Goal: Transaction & Acquisition: Book appointment/travel/reservation

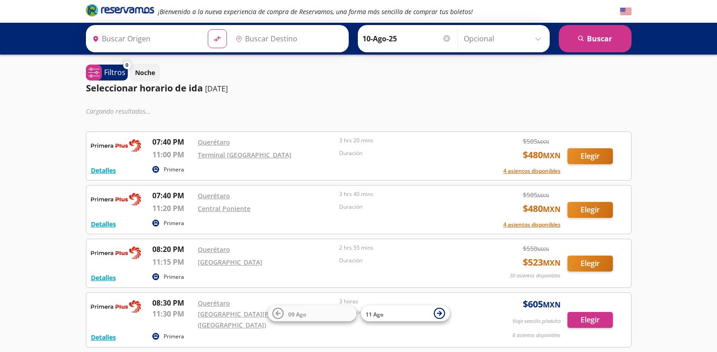
type input "Santiago de Querétaro, [GEOGRAPHIC_DATA]"
type input "[GEOGRAPHIC_DATA], [GEOGRAPHIC_DATA]"
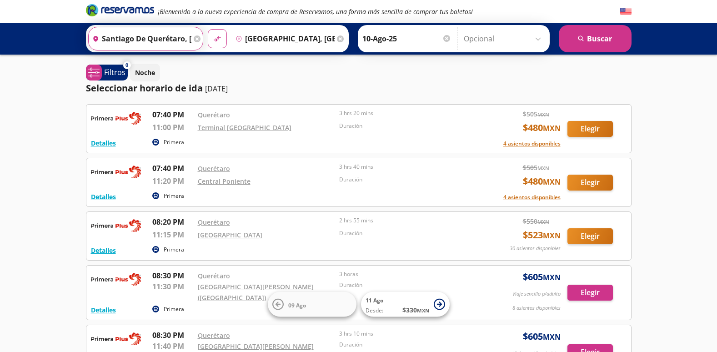
click at [168, 37] on input "Santiago de Querétaro, [GEOGRAPHIC_DATA]" at bounding box center [140, 38] width 103 height 23
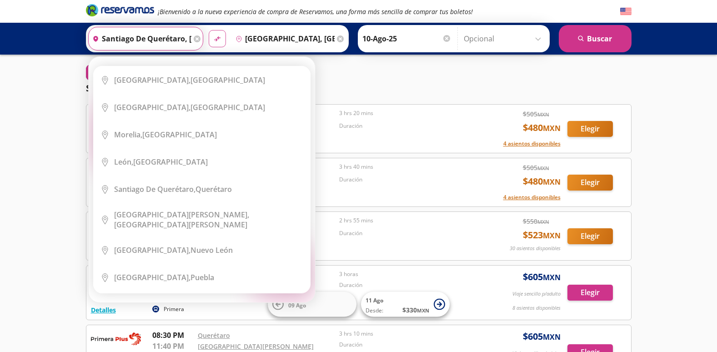
click at [216, 40] on icon "material-symbols:compare-arrows-rounded" at bounding box center [217, 39] width 8 height 9
type input "[GEOGRAPHIC_DATA], [GEOGRAPHIC_DATA]"
type input "Santiago de Querétaro, [GEOGRAPHIC_DATA]"
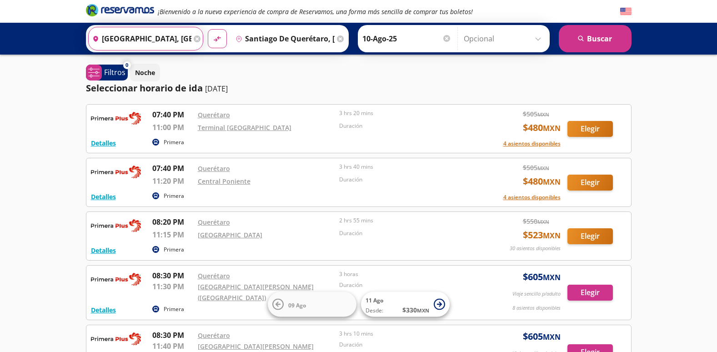
click at [157, 32] on input "[GEOGRAPHIC_DATA], [GEOGRAPHIC_DATA]" at bounding box center [140, 38] width 103 height 23
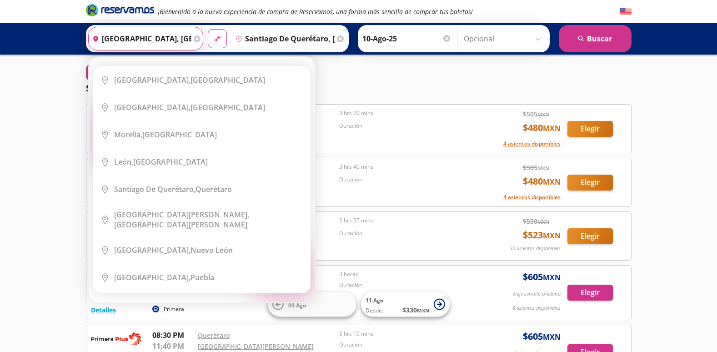
drag, startPoint x: 172, startPoint y: 36, endPoint x: 102, endPoint y: 32, distance: 70.2
click at [96, 41] on div "heroicons:map-pin-20-solid [GEOGRAPHIC_DATA], [GEOGRAPHIC_DATA]" at bounding box center [140, 38] width 103 height 23
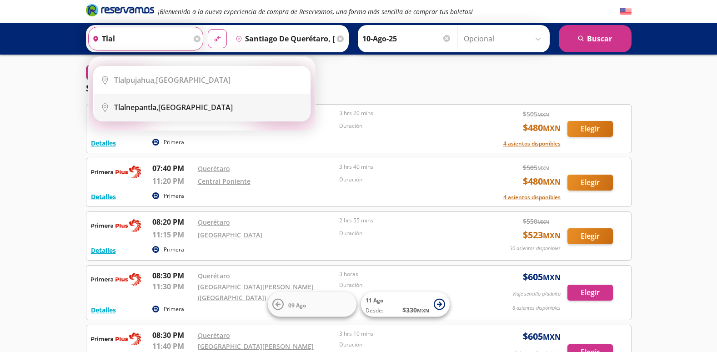
click at [196, 111] on div "Tlalnepantla, [GEOGRAPHIC_DATA]" at bounding box center [208, 107] width 189 height 10
type input "Tlalnepantla, [GEOGRAPHIC_DATA]"
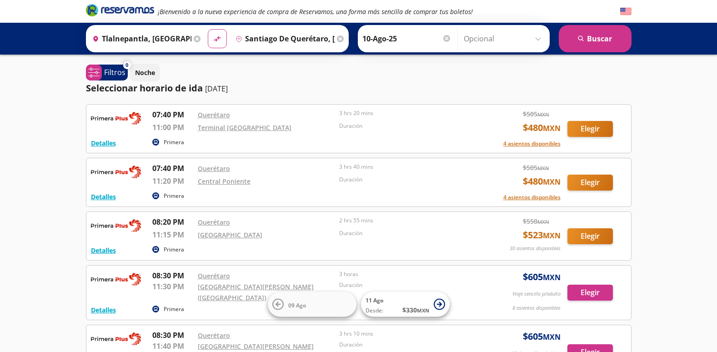
click at [429, 40] on input "10-Ago-25" at bounding box center [407, 38] width 89 height 23
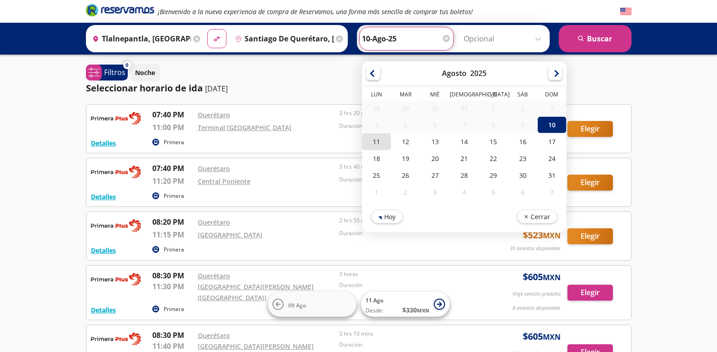
click at [382, 139] on div "11" at bounding box center [376, 141] width 29 height 17
type input "11-Ago-25"
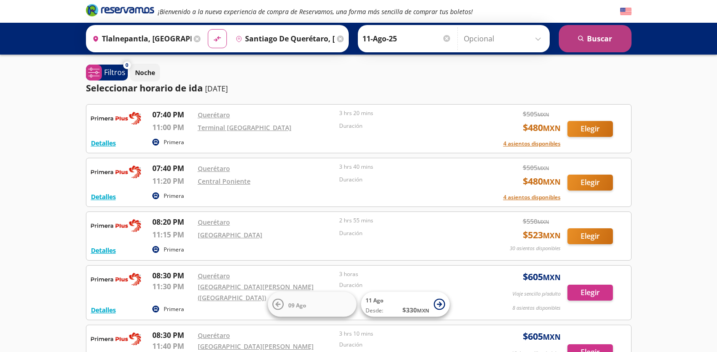
click at [586, 33] on button "search [GEOGRAPHIC_DATA]" at bounding box center [595, 38] width 73 height 27
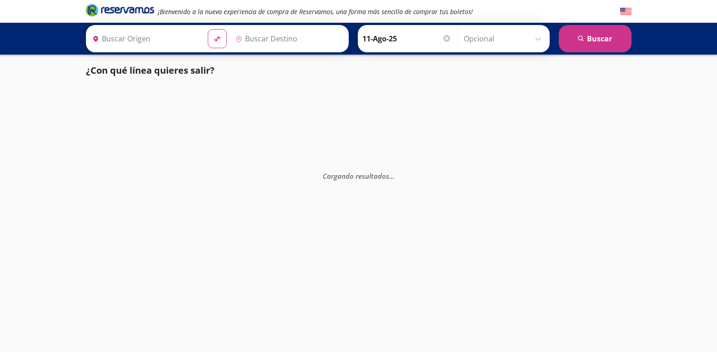
type input "Tlalnepantla, [GEOGRAPHIC_DATA]"
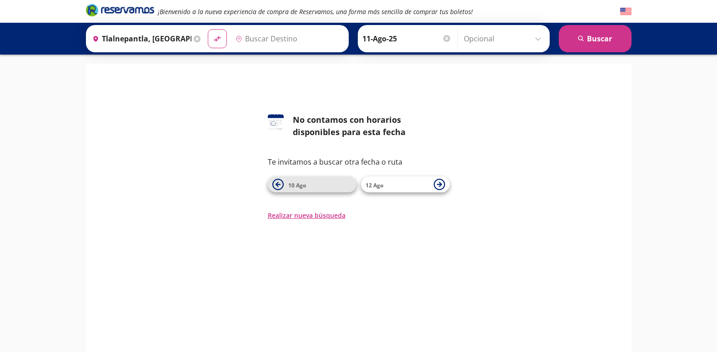
click at [332, 189] on span "10 Ago" at bounding box center [320, 184] width 64 height 11
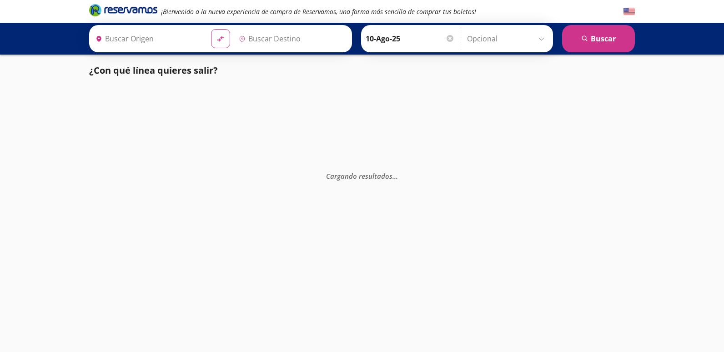
type input "Tlalnepantla, [GEOGRAPHIC_DATA]"
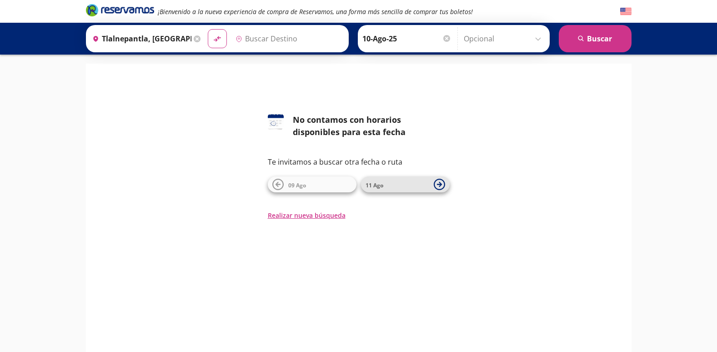
click at [408, 184] on span "11 Ago" at bounding box center [398, 184] width 64 height 11
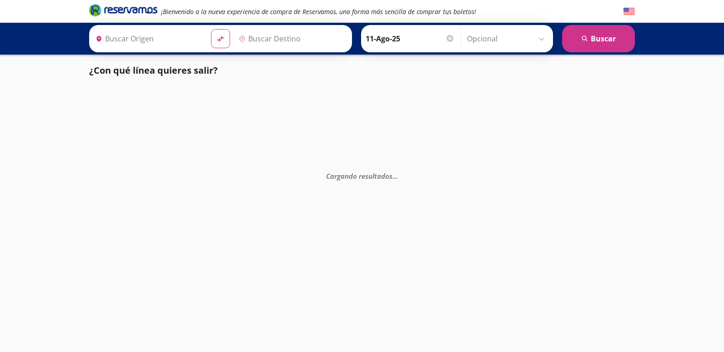
type input "Tlalnepantla, [GEOGRAPHIC_DATA]"
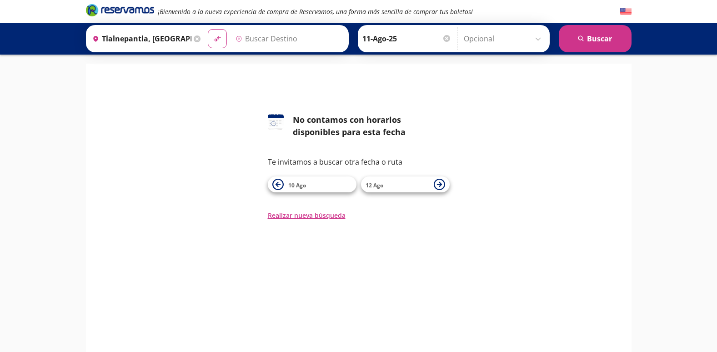
click at [408, 184] on span "12 Ago" at bounding box center [398, 184] width 64 height 11
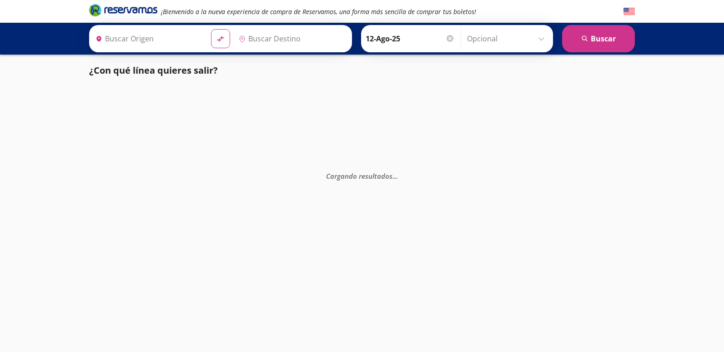
type input "Tlalnepantla, [GEOGRAPHIC_DATA]"
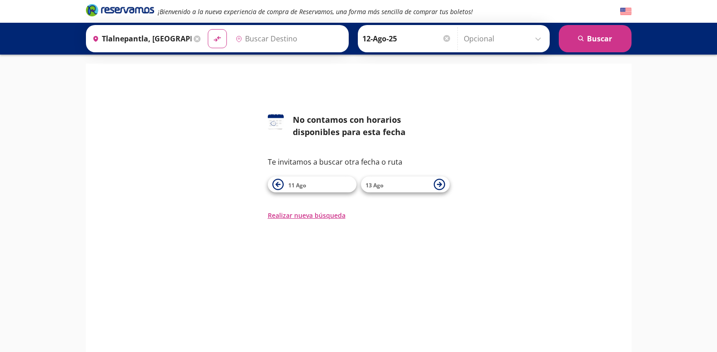
click at [308, 42] on input "Destino" at bounding box center [288, 38] width 112 height 23
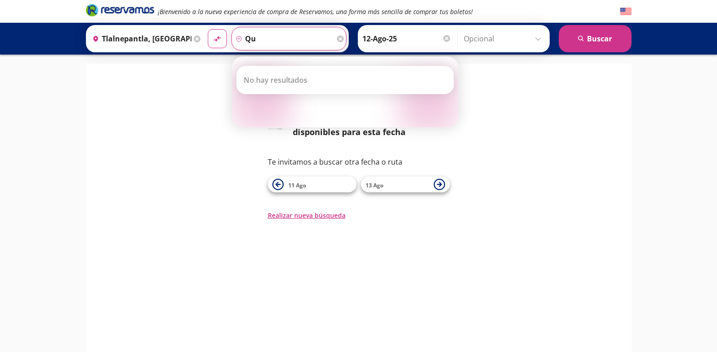
type input "q"
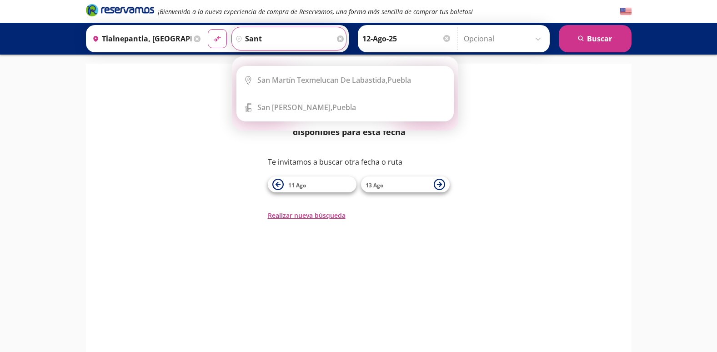
type input "santi"
